Goal: Task Accomplishment & Management: Use online tool/utility

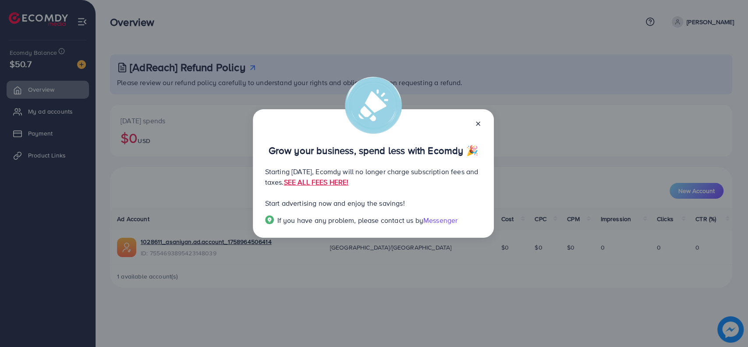
click at [444, 221] on span "Messenger" at bounding box center [440, 220] width 34 height 10
click at [473, 128] on div "Grow your business, spend less with Ecomdy 🎉" at bounding box center [373, 142] width 217 height 28
click at [477, 123] on line at bounding box center [478, 124] width 4 height 4
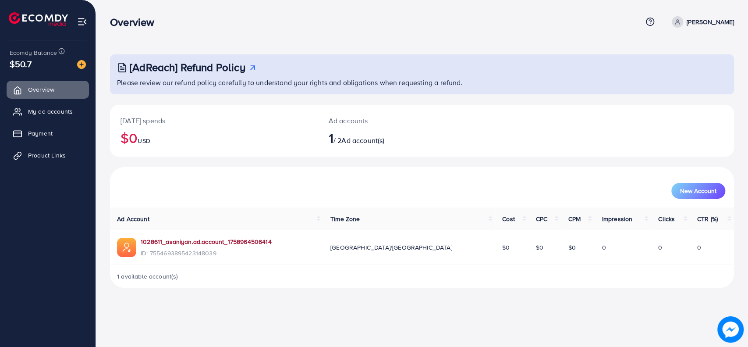
click at [184, 239] on link "1028611_asaniyan.ad.account_1758964506414" at bounding box center [206, 241] width 131 height 9
click at [56, 115] on span "My ad accounts" at bounding box center [52, 111] width 45 height 9
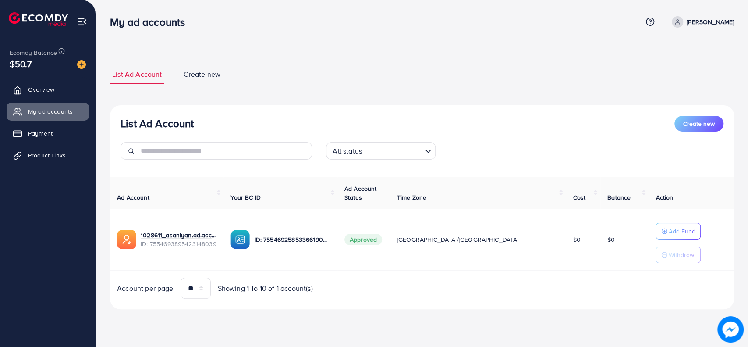
click at [717, 23] on p "[PERSON_NAME]" at bounding box center [710, 22] width 47 height 11
click at [691, 50] on link "Profile" at bounding box center [691, 53] width 83 height 20
select select "********"
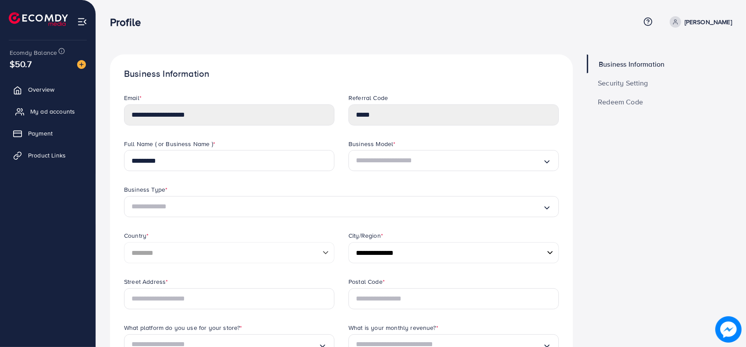
click at [54, 112] on span "My ad accounts" at bounding box center [52, 111] width 45 height 9
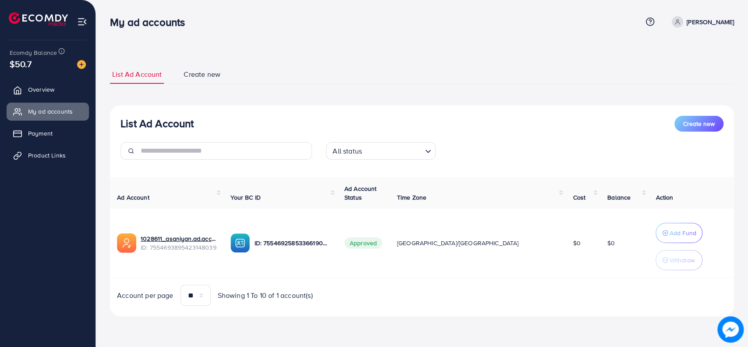
click at [198, 73] on span "Create new" at bounding box center [202, 74] width 37 height 10
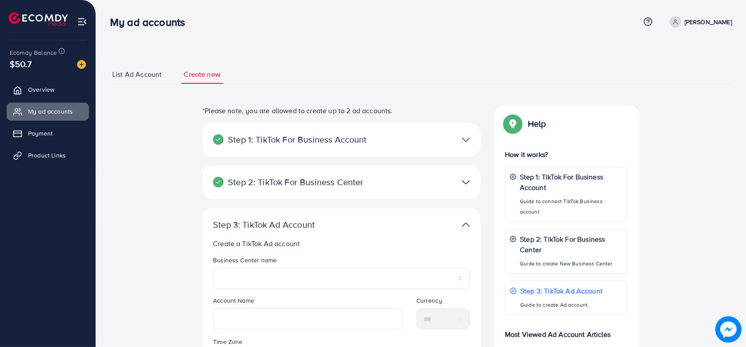
scroll to position [141, 0]
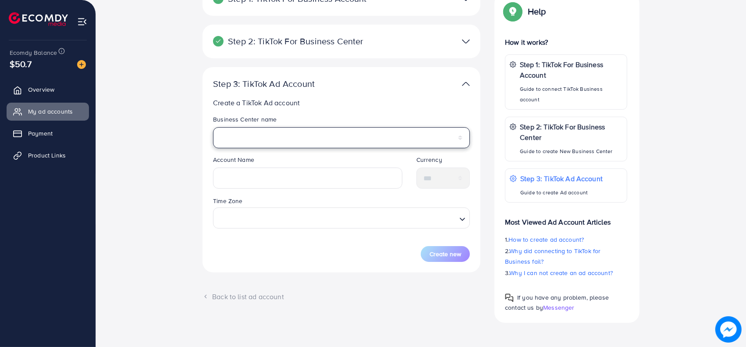
click at [386, 139] on select "**********" at bounding box center [341, 137] width 257 height 21
click at [383, 136] on select "**********" at bounding box center [341, 137] width 257 height 21
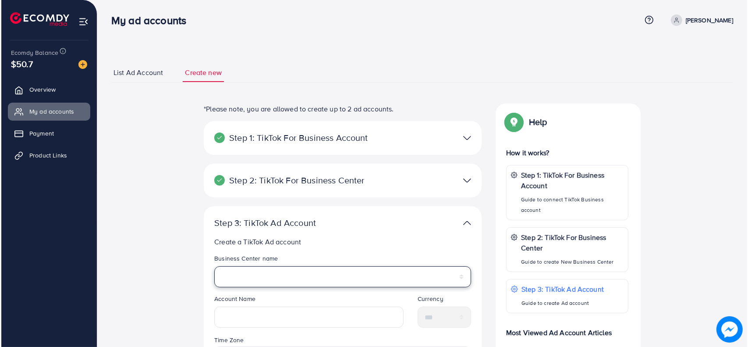
scroll to position [0, 0]
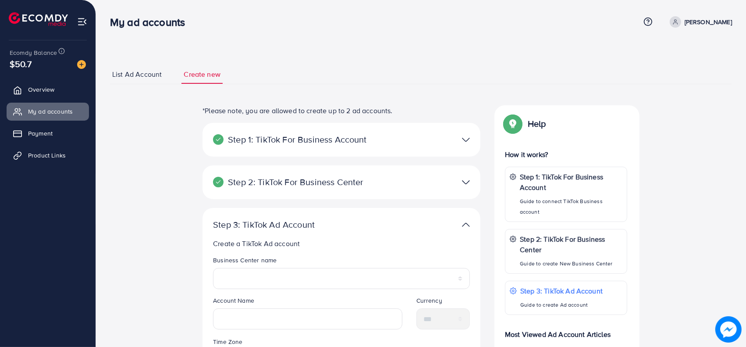
click at [134, 71] on span "List Ad Account" at bounding box center [137, 74] width 50 height 10
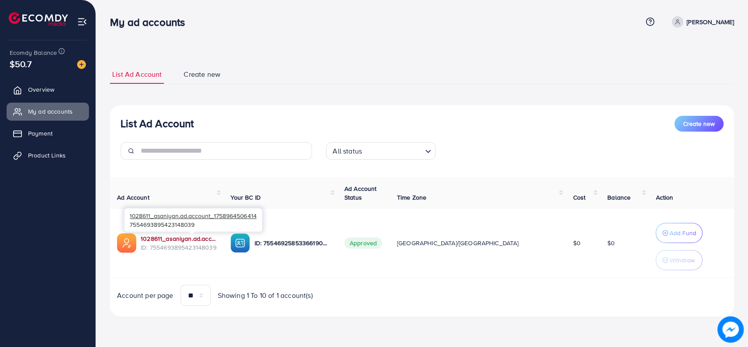
click at [165, 240] on link "1028611_asaniyan.ad.account_1758964506414" at bounding box center [179, 238] width 76 height 9
click at [267, 255] on td "ID: 7554692585336619009" at bounding box center [281, 243] width 114 height 69
click at [250, 243] on img at bounding box center [240, 242] width 19 height 19
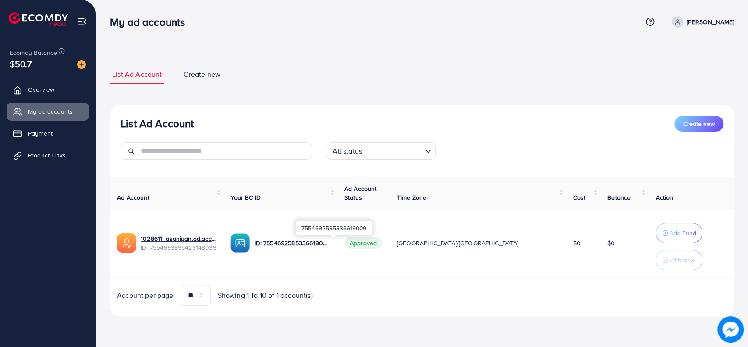
click at [290, 245] on p "ID: 7554692585336619009" at bounding box center [292, 243] width 76 height 11
click at [304, 240] on p "ID: 7554692585336619009" at bounding box center [292, 243] width 76 height 11
click at [51, 132] on span "Payment" at bounding box center [42, 133] width 25 height 9
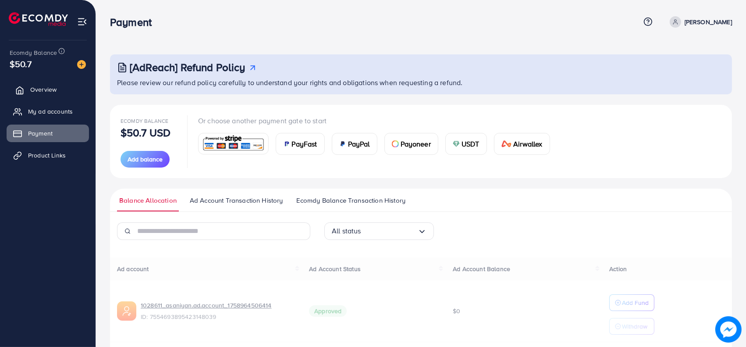
click at [50, 92] on span "Overview" at bounding box center [43, 89] width 26 height 9
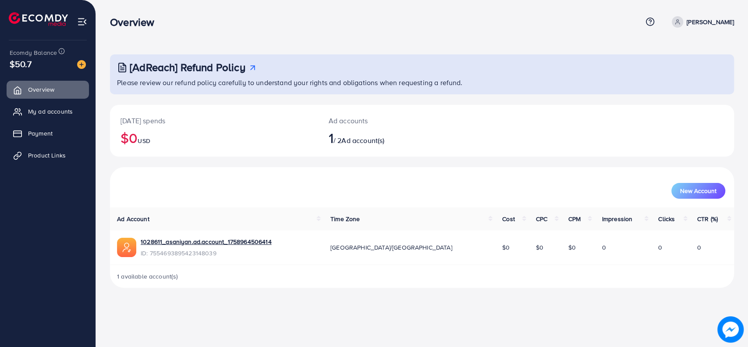
click at [358, 149] on div "Ad accounts 1 / 2 Ad account(s)" at bounding box center [396, 131] width 156 height 52
click at [46, 151] on span "Product Links" at bounding box center [49, 155] width 38 height 9
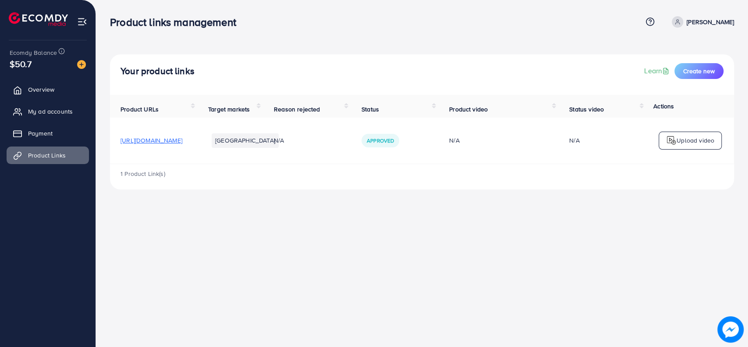
click at [182, 145] on span "https://www.asaniyan.com/products/wc-hole-cover-cap-insects-odor-blocker" at bounding box center [152, 140] width 62 height 9
click at [693, 138] on p "Upload video" at bounding box center [696, 140] width 38 height 11
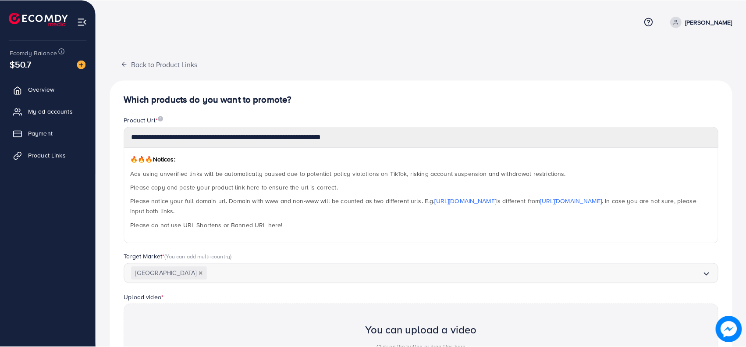
scroll to position [124, 0]
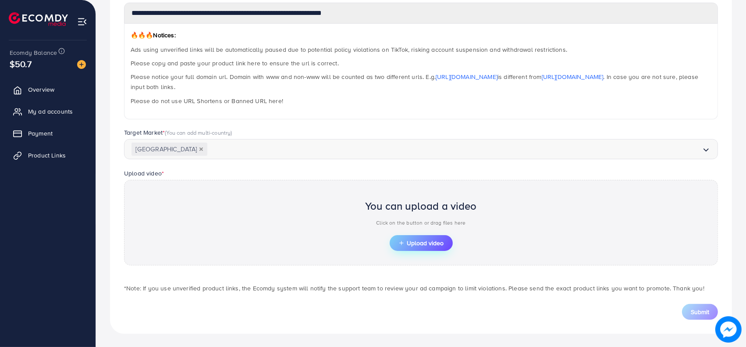
click at [421, 240] on span "Upload video" at bounding box center [421, 243] width 46 height 6
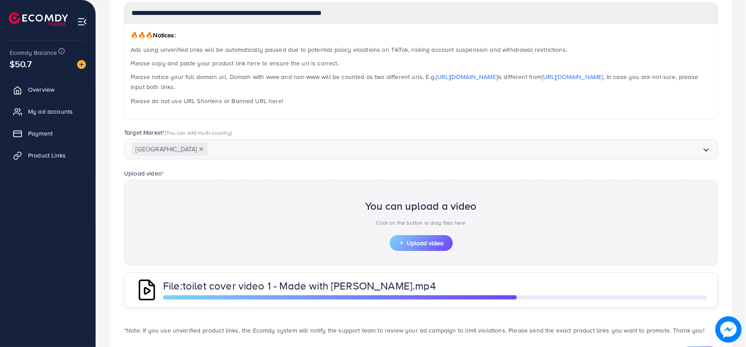
click at [415, 73] on span "Please notice your full domain url. Domain with www and non-www will be counted…" at bounding box center [415, 81] width 568 height 19
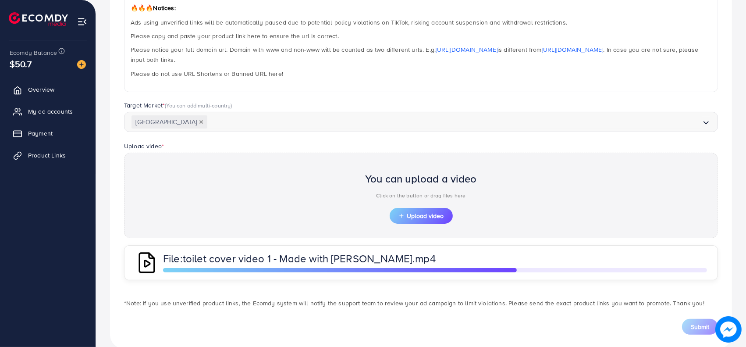
scroll to position [166, 0]
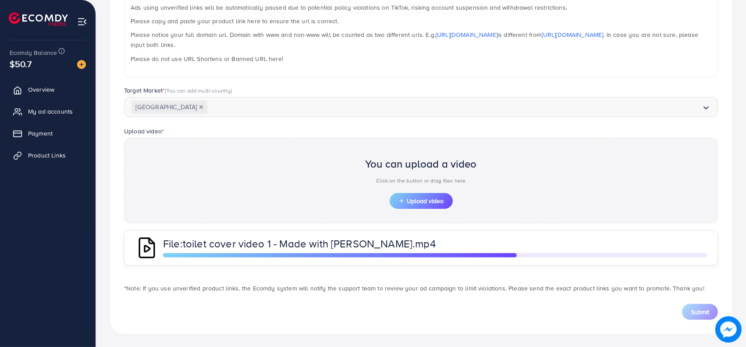
click at [648, 256] on div at bounding box center [435, 255] width 544 height 4
click at [447, 242] on p "File: toilet cover video 1 - Made with Clipchamp.mp4" at bounding box center [305, 243] width 285 height 11
click at [492, 246] on div "File: toilet cover video 1 - Made with Clipchamp.mp4" at bounding box center [435, 247] width 544 height 19
click at [466, 254] on div at bounding box center [340, 255] width 354 height 4
click at [426, 193] on button "Upload video" at bounding box center [421, 201] width 63 height 16
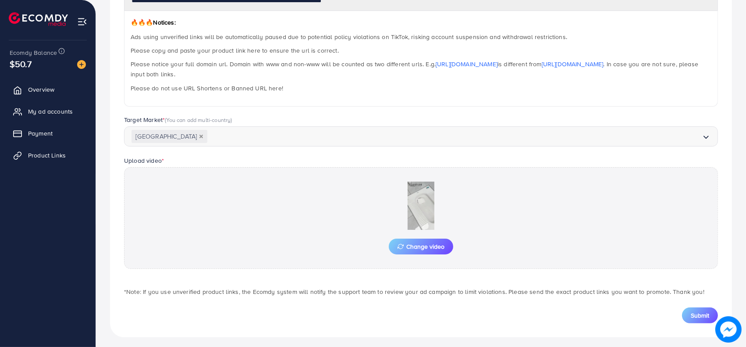
scroll to position [140, 0]
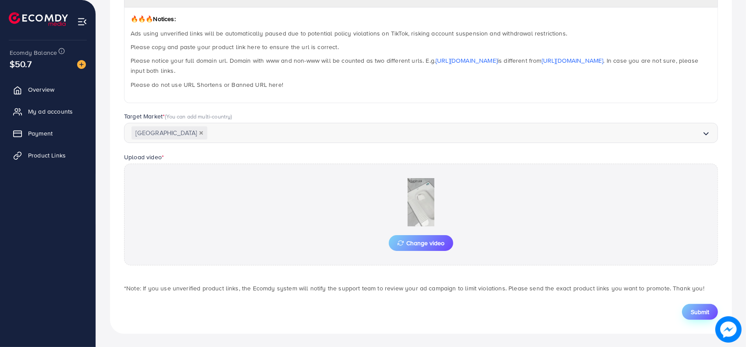
click at [698, 308] on span "Submit" at bounding box center [700, 311] width 18 height 9
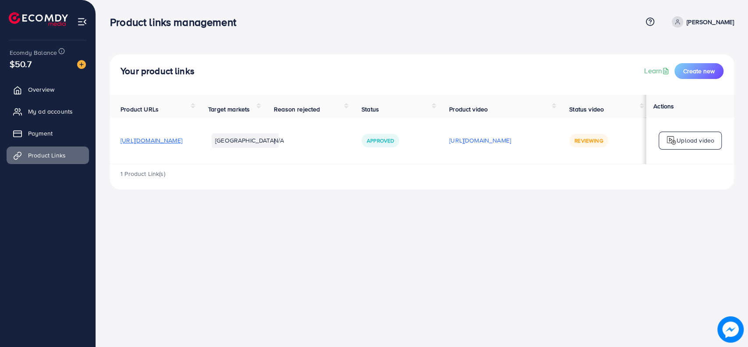
drag, startPoint x: 628, startPoint y: 165, endPoint x: 652, endPoint y: 171, distance: 25.3
click at [652, 171] on div "Product URLs Target markets Reason rejected Status Product video Status video A…" at bounding box center [422, 142] width 624 height 95
click at [475, 64] on div "Your product links Learn Create new" at bounding box center [422, 71] width 603 height 16
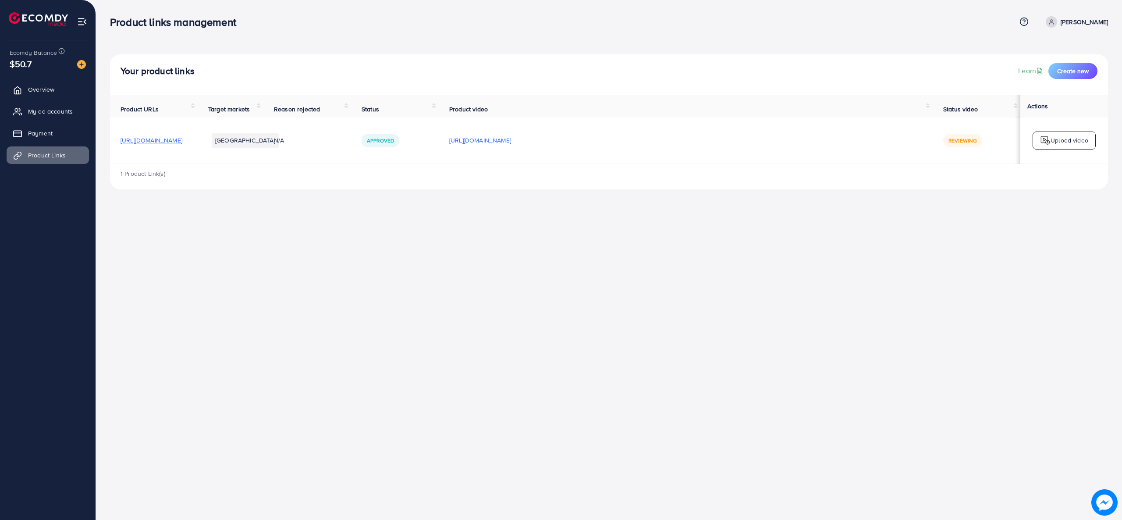
drag, startPoint x: 732, startPoint y: 0, endPoint x: 465, endPoint y: 279, distance: 386.0
click at [465, 279] on div "Product links management Help Center Contact Support Plans and Pricing Term and…" at bounding box center [561, 260] width 1122 height 520
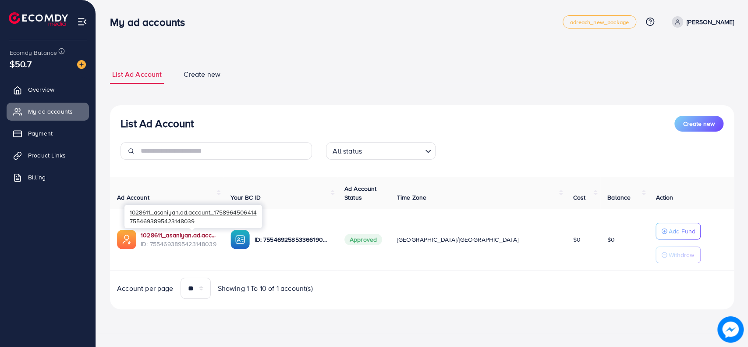
click at [179, 233] on link "1028611_asaniyan.ad.account_1758964506414" at bounding box center [179, 235] width 76 height 9
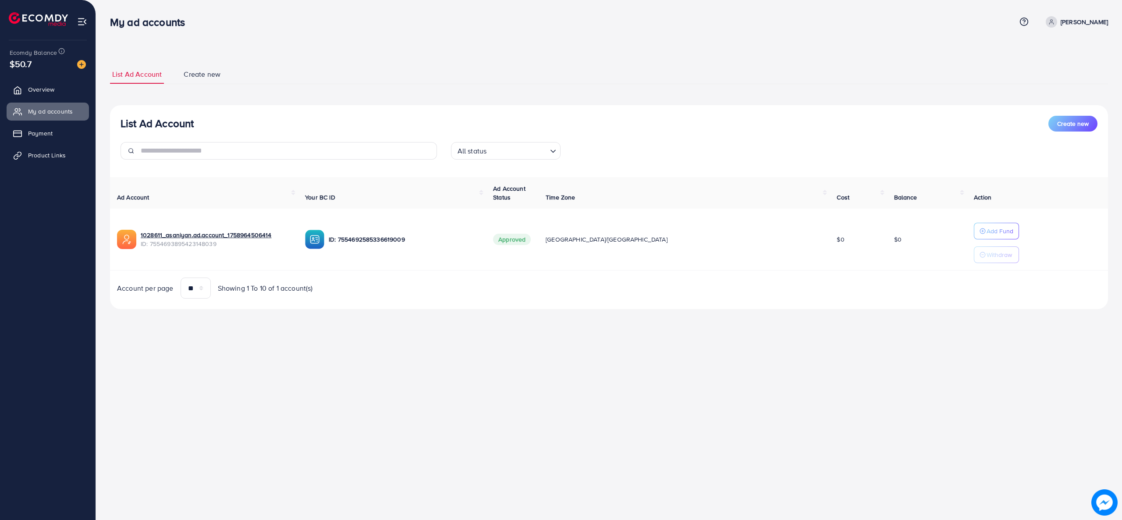
click at [716, 42] on div "List Ad Account Create new List Ad Account Create new All status Loading... Ad …" at bounding box center [609, 167] width 1026 height 334
click at [546, 376] on div "My ad accounts Help Center Contact Support Plans and Pricing Term and policy Ab…" at bounding box center [561, 260] width 1122 height 520
click at [44, 85] on link "Overview" at bounding box center [48, 90] width 82 height 18
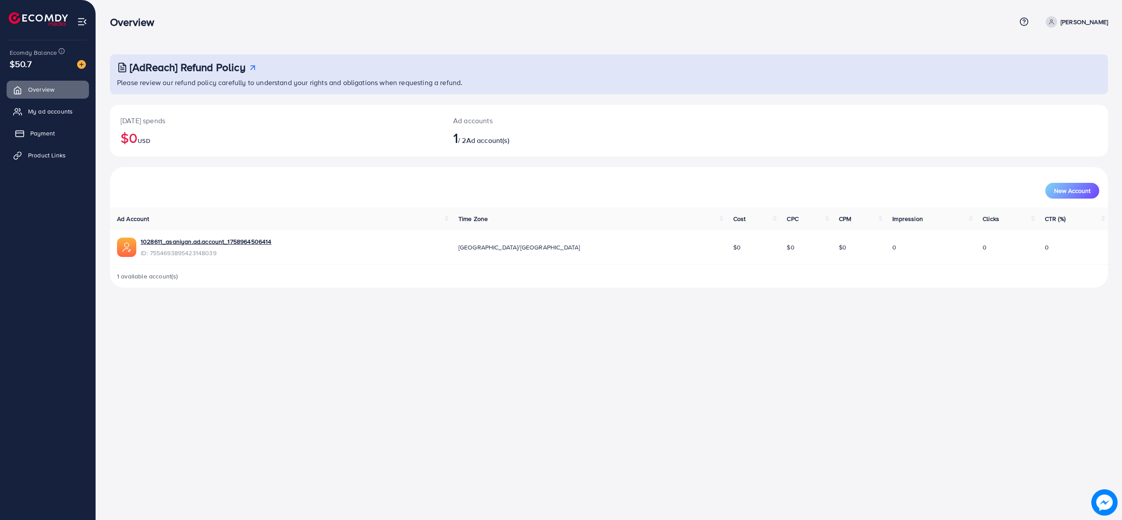
click at [50, 139] on link "Payment" at bounding box center [48, 133] width 82 height 18
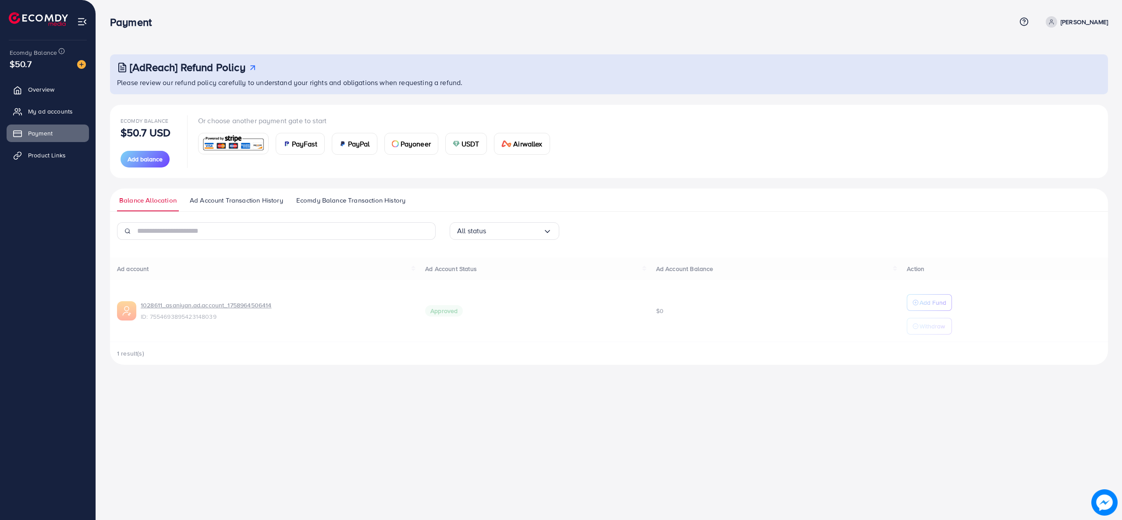
click at [50, 145] on ul "Overview My ad accounts Payment Product Links" at bounding box center [48, 125] width 96 height 96
click at [46, 156] on span "Product Links" at bounding box center [49, 155] width 38 height 9
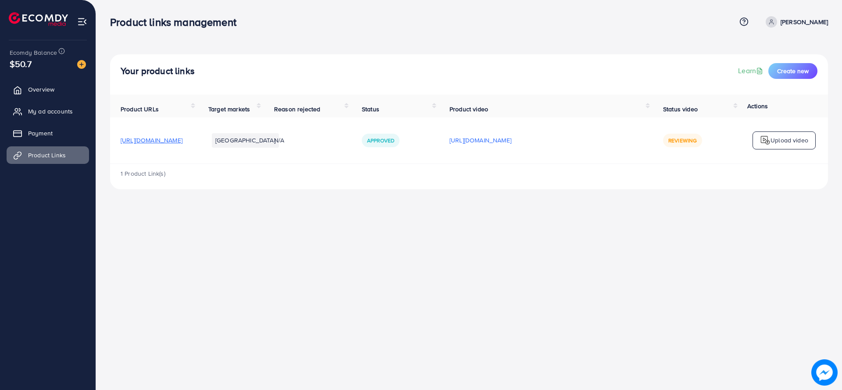
drag, startPoint x: 1104, startPoint y: 2, endPoint x: 558, endPoint y: 273, distance: 609.6
click at [558, 273] on div "Product links management Help Center Contact Support Plans and Pricing Term and…" at bounding box center [421, 195] width 842 height 390
